Goal: Check status: Check status

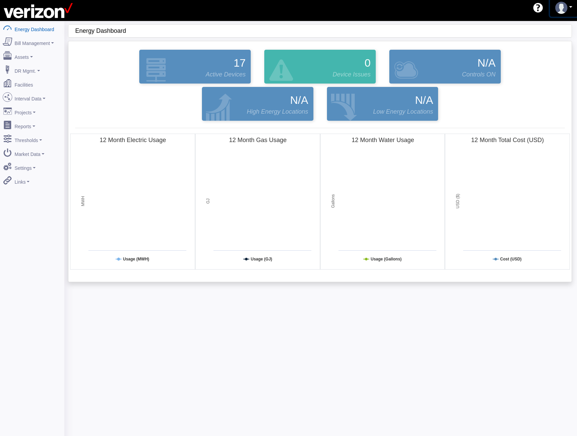
click at [554, 8] on link at bounding box center [563, 8] width 28 height 18
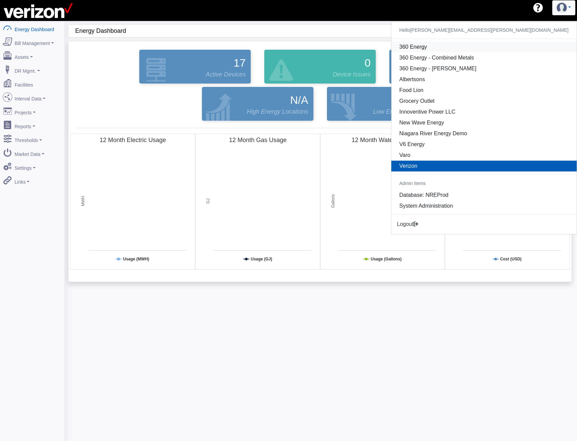
click at [511, 49] on link "360 Energy" at bounding box center [483, 47] width 185 height 11
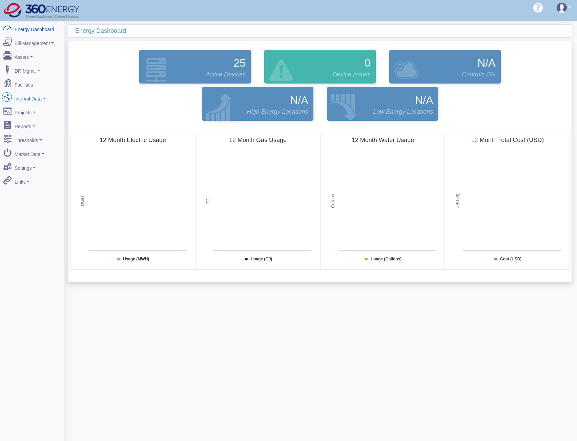
click at [27, 93] on link "Interval Data" at bounding box center [32, 97] width 66 height 14
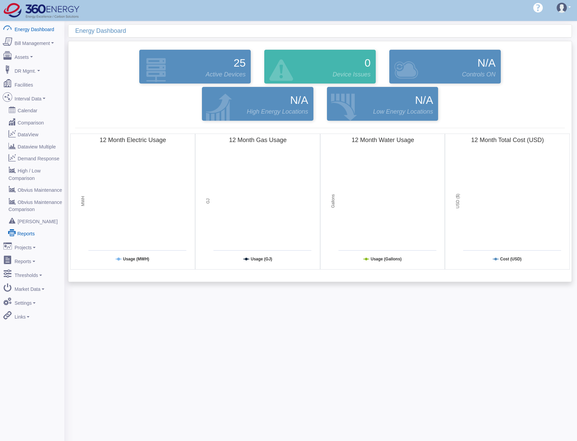
click at [21, 227] on link "Reports" at bounding box center [32, 233] width 66 height 12
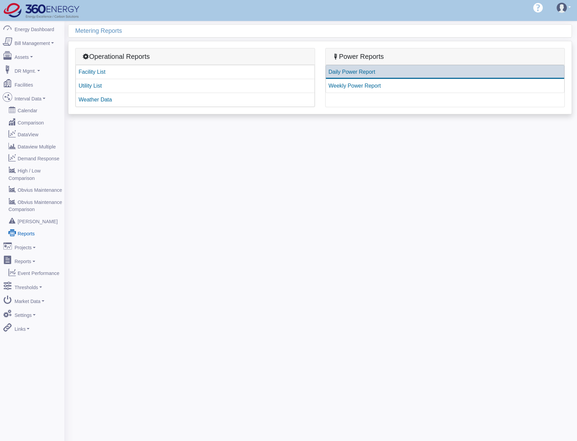
click at [338, 73] on link "Daily Power Report" at bounding box center [444, 72] width 239 height 14
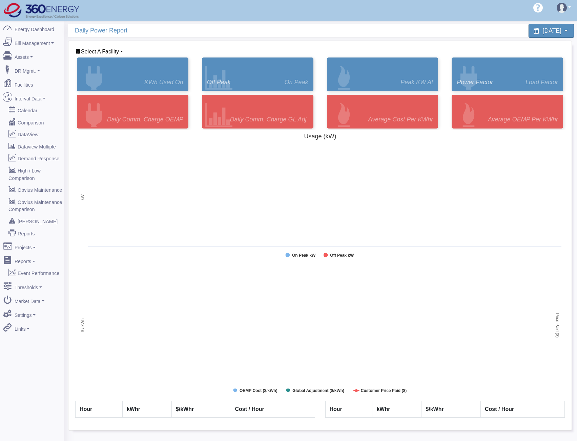
click at [544, 35] on div "August 17, 2025" at bounding box center [550, 31] width 45 height 14
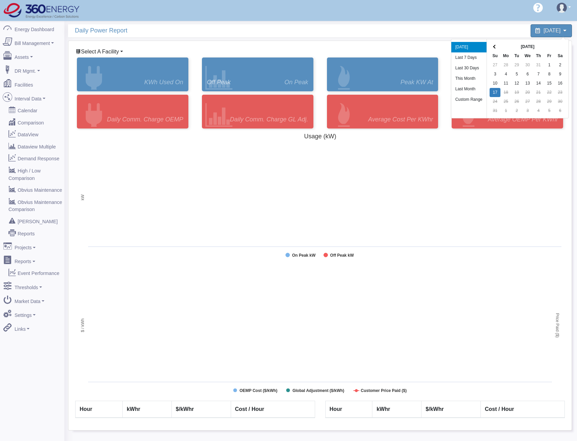
click at [106, 52] on span "Select A Facility" at bounding box center [100, 52] width 38 height 6
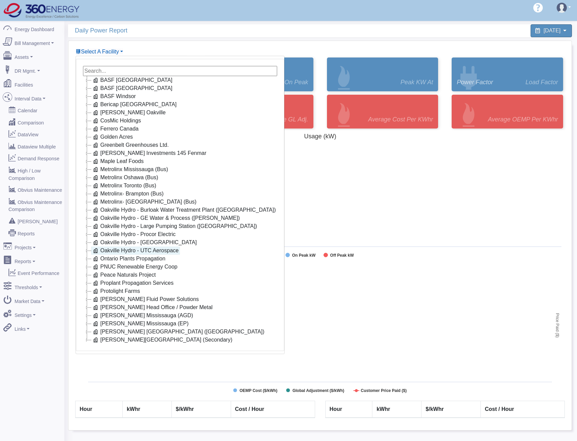
click at [139, 251] on link "Oakville Hydro - UTC Aerospace" at bounding box center [135, 251] width 89 height 8
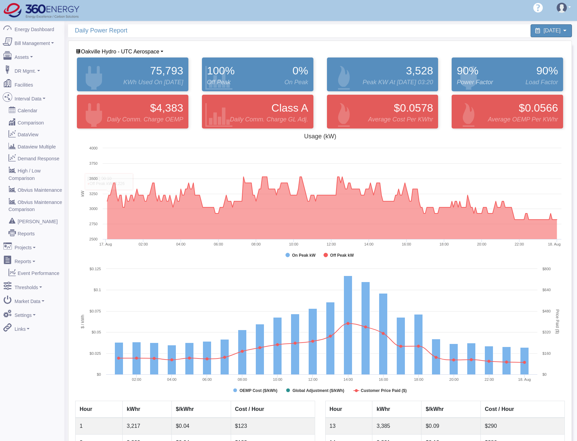
click at [102, 56] on div "75,793 kWh Used On 08/16/2025" at bounding box center [132, 74] width 125 height 37
click at [111, 50] on span "Oakville Hydro - UTC Aerospace" at bounding box center [120, 52] width 78 height 6
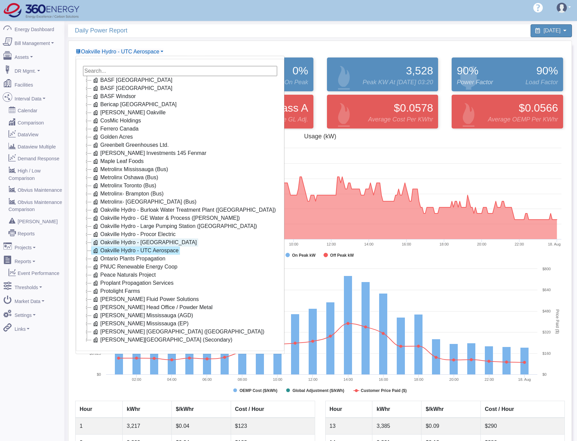
click at [141, 242] on link "Oakville Hydro - [GEOGRAPHIC_DATA]" at bounding box center [144, 243] width 107 height 8
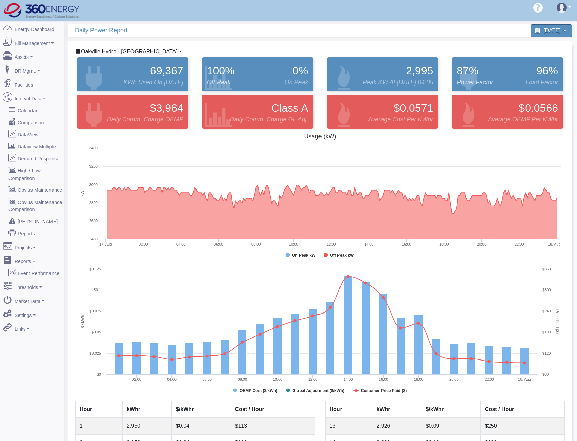
click at [119, 53] on span "Oakville Hydro - [GEOGRAPHIC_DATA]" at bounding box center [129, 52] width 96 height 6
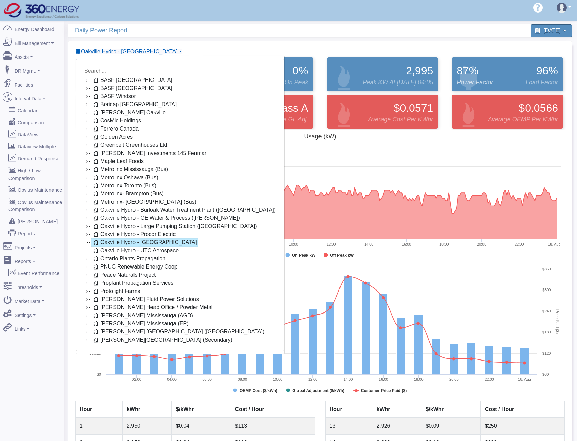
click at [343, 48] on div "Oakville Hydro - Ropak BASF Cornwall BASF Toronto BASF Windsor Bericap Burlingt…" at bounding box center [319, 52] width 489 height 8
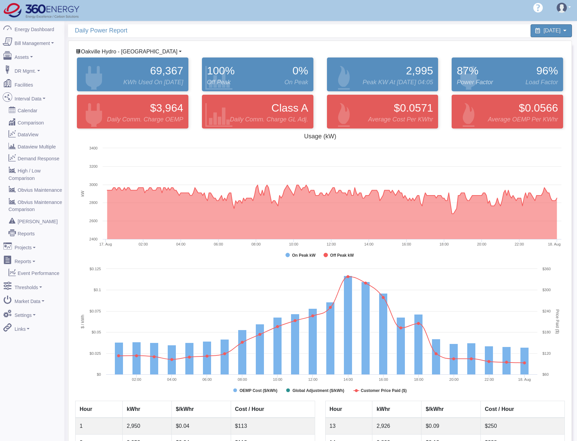
click at [121, 49] on span "Oakville Hydro - [GEOGRAPHIC_DATA]" at bounding box center [129, 52] width 96 height 6
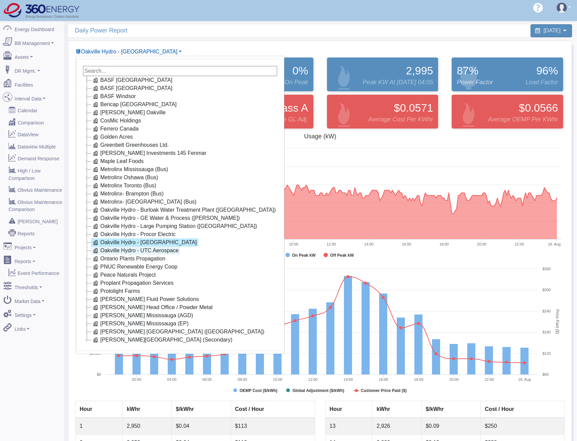
click at [165, 249] on link "Oakville Hydro - UTC Aerospace" at bounding box center [135, 251] width 89 height 8
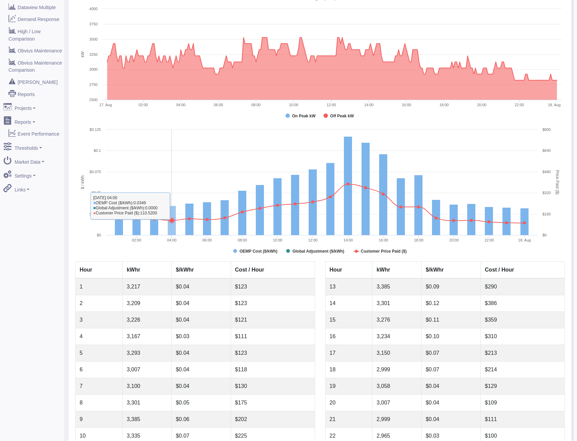
scroll to position [192, 0]
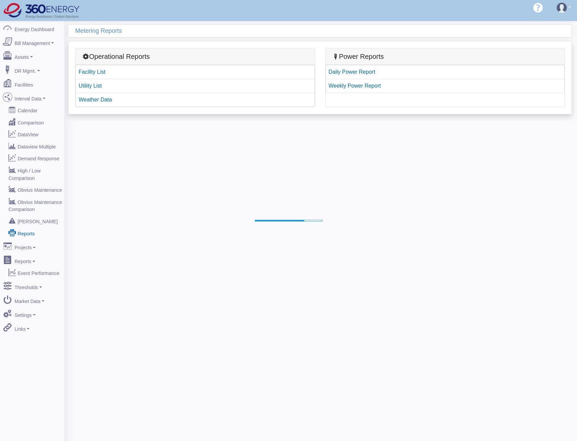
drag, startPoint x: 251, startPoint y: 179, endPoint x: 119, endPoint y: 159, distance: 132.8
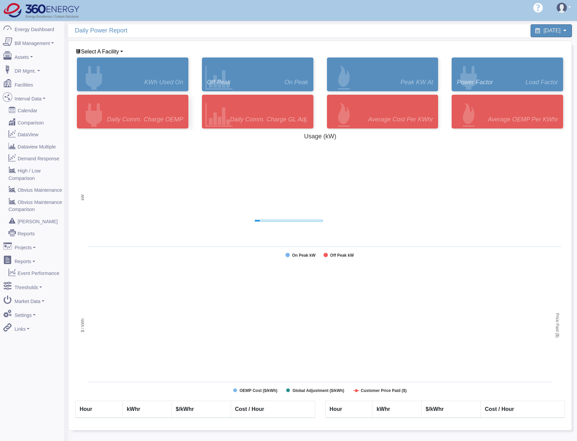
scroll to position [21, 0]
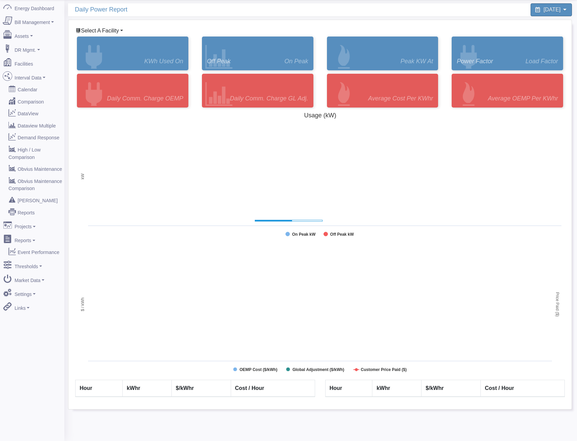
click at [120, 29] on link "Select A Facility" at bounding box center [98, 31] width 47 height 6
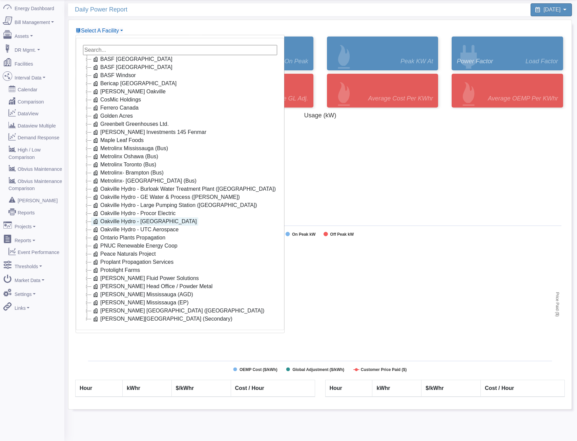
click at [124, 221] on link "Oakville Hydro - [GEOGRAPHIC_DATA]" at bounding box center [144, 222] width 107 height 8
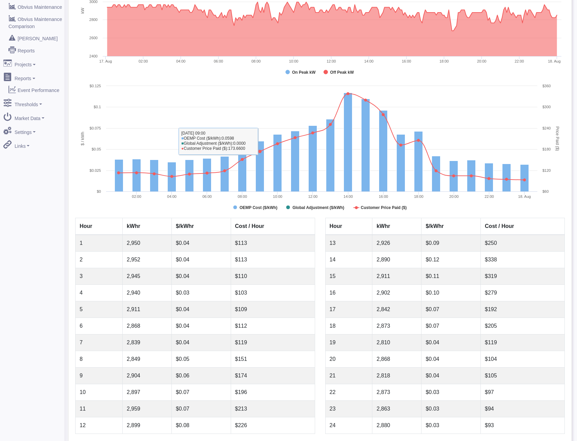
scroll to position [192, 0]
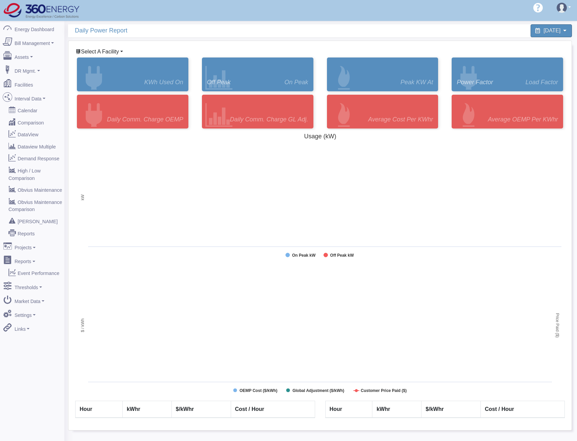
click at [108, 53] on span "Select A Facility" at bounding box center [100, 52] width 38 height 6
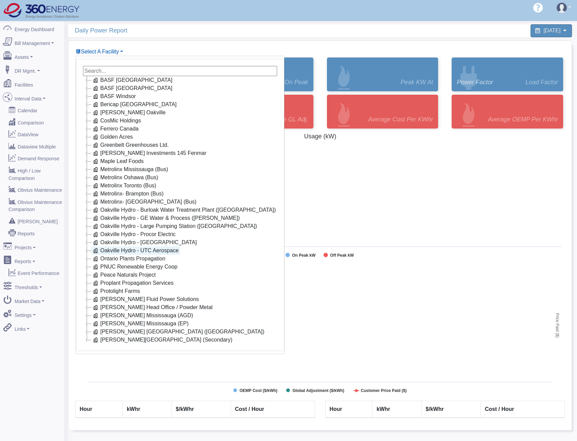
click at [127, 251] on link "Oakville Hydro - UTC Aerospace" at bounding box center [135, 251] width 89 height 8
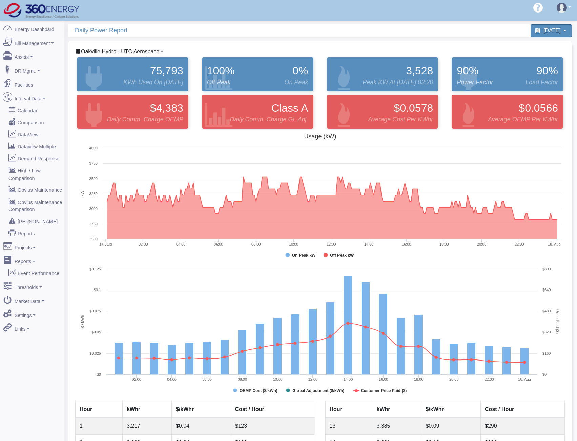
click at [126, 54] on span "Oakville Hydro - UTC Aerospace" at bounding box center [120, 52] width 78 height 6
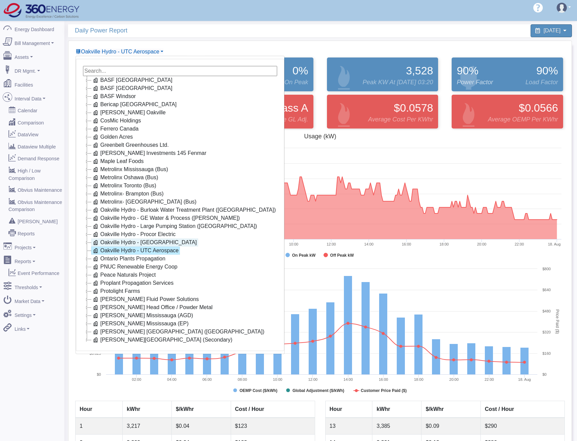
click at [114, 241] on link "Oakville Hydro - [GEOGRAPHIC_DATA]" at bounding box center [144, 243] width 107 height 8
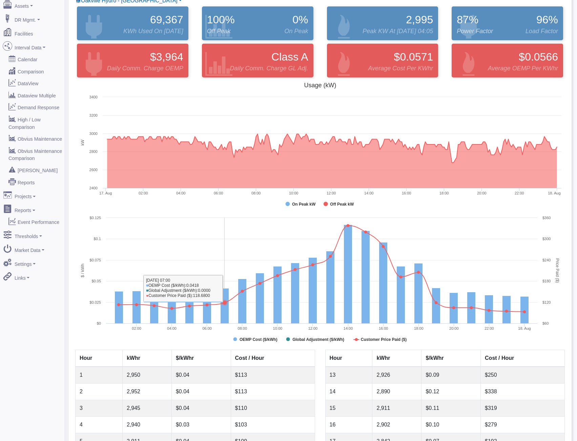
scroll to position [135, 0]
